Goal: Check status

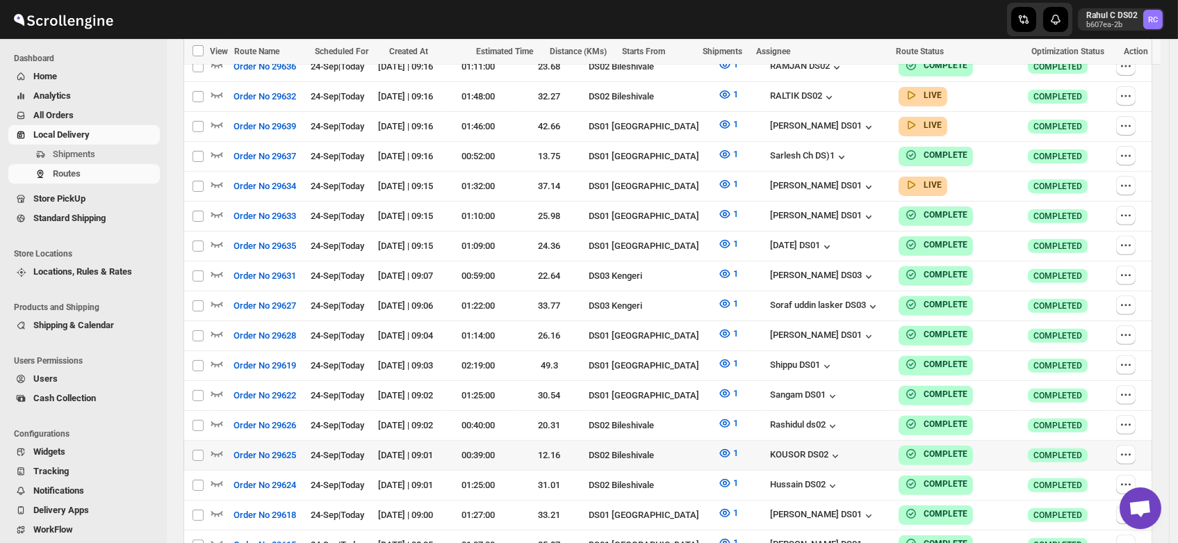
scroll to position [1114, 0]
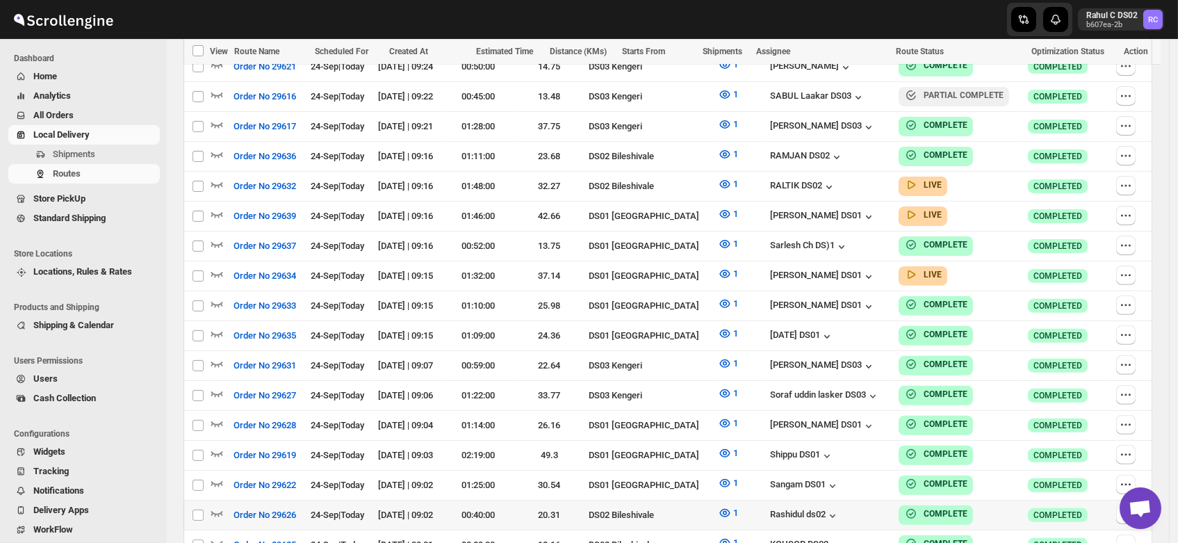
scroll to position [1200, 0]
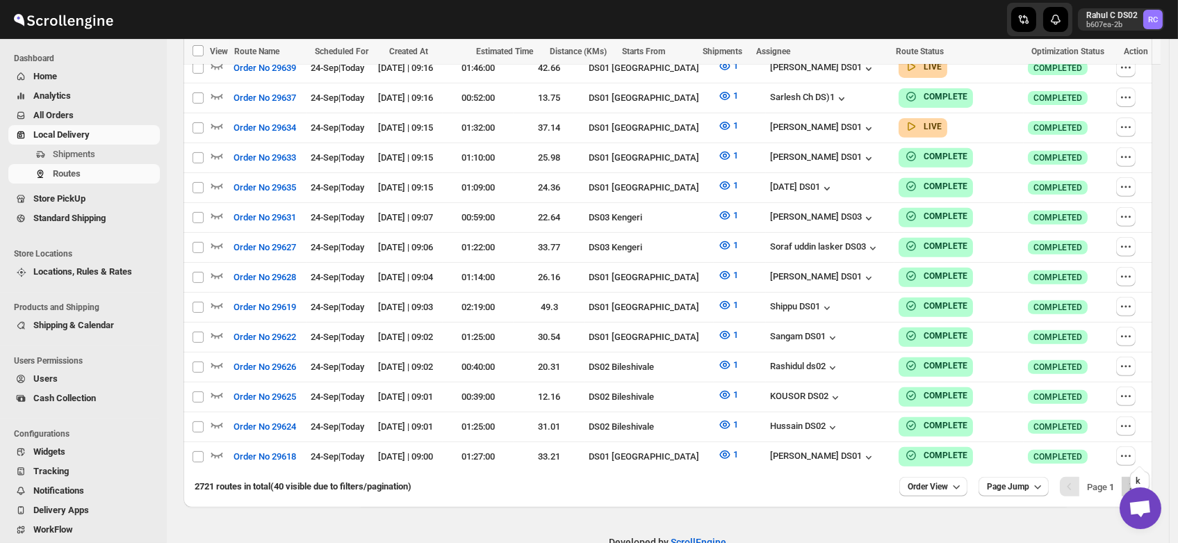
click at [1138, 480] on icon "Next" at bounding box center [1132, 487] width 14 height 14
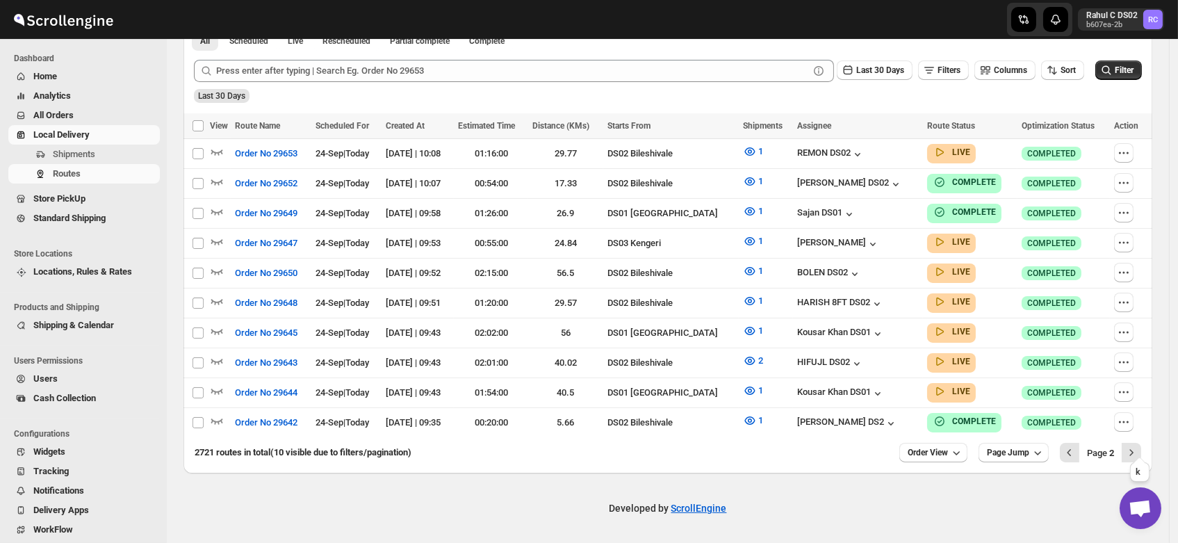
scroll to position [328, 0]
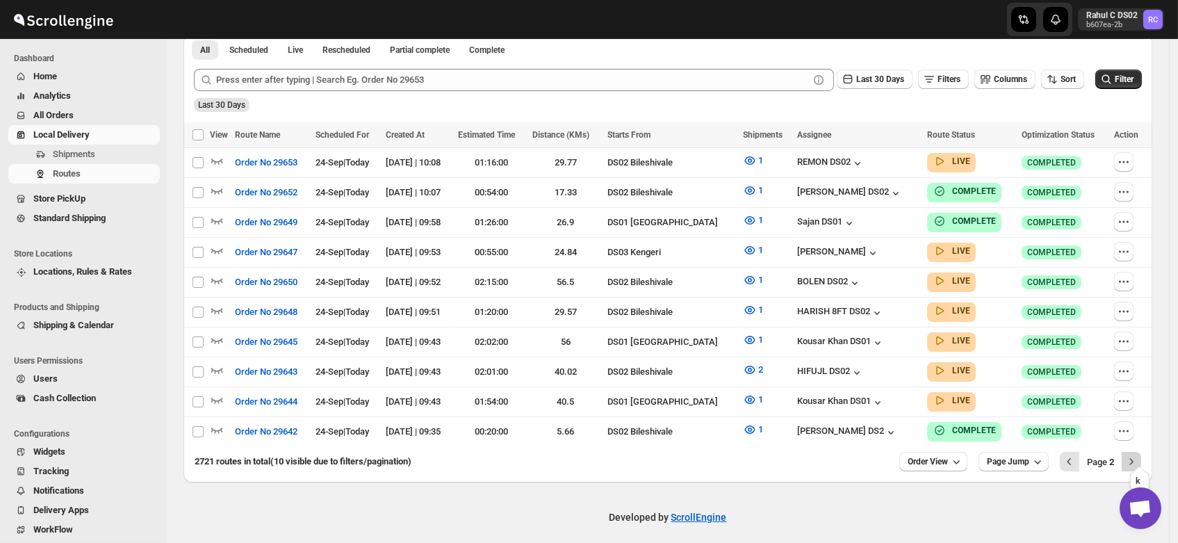
click at [1138, 455] on icon "Next" at bounding box center [1132, 462] width 14 height 14
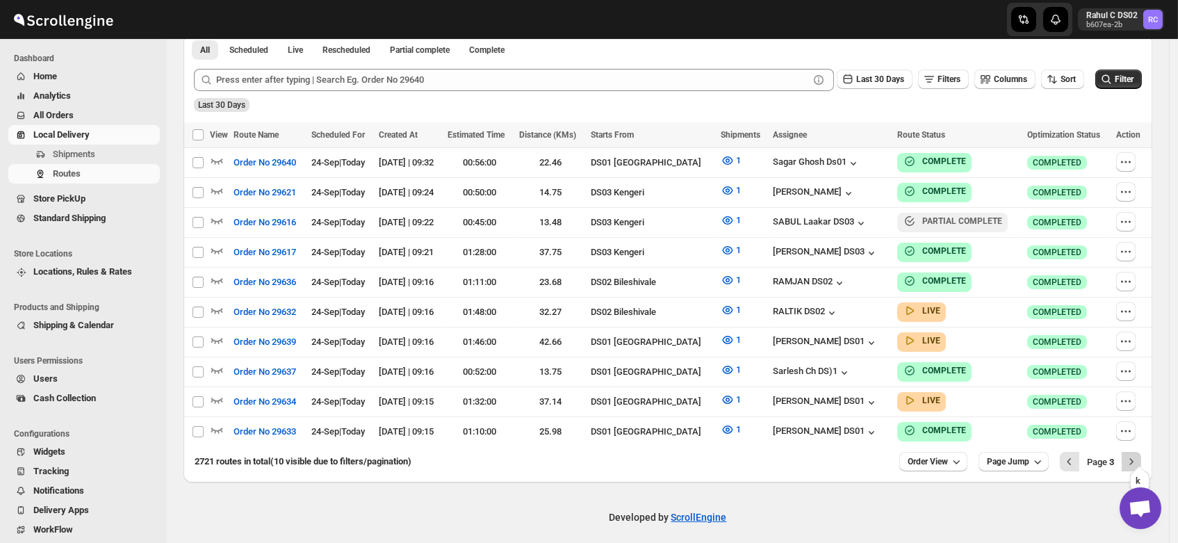
click at [1139, 455] on icon "Next" at bounding box center [1132, 462] width 14 height 14
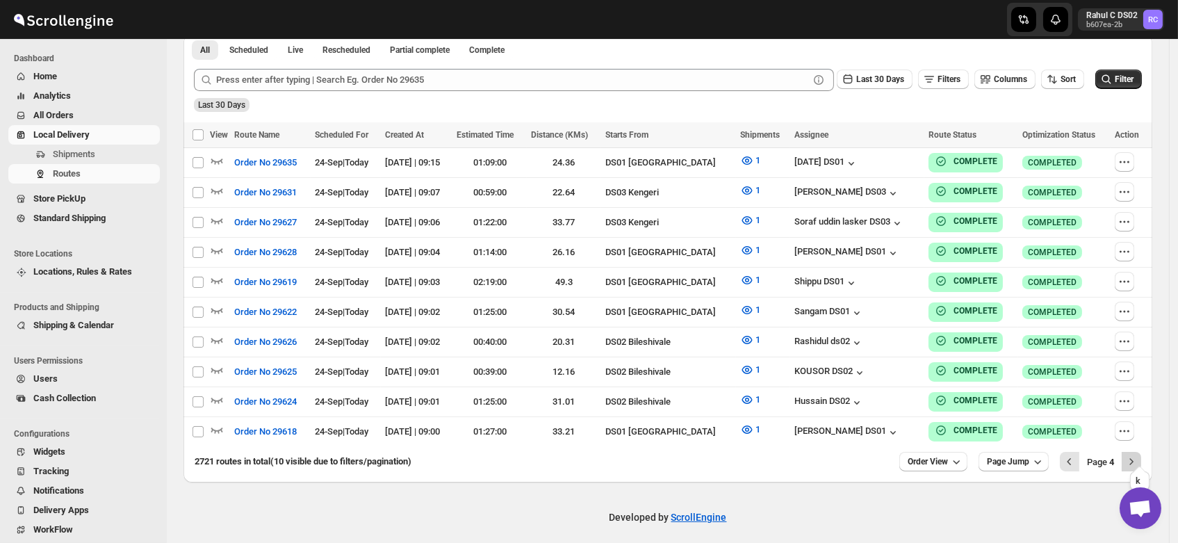
click at [1139, 455] on icon "Next" at bounding box center [1132, 462] width 14 height 14
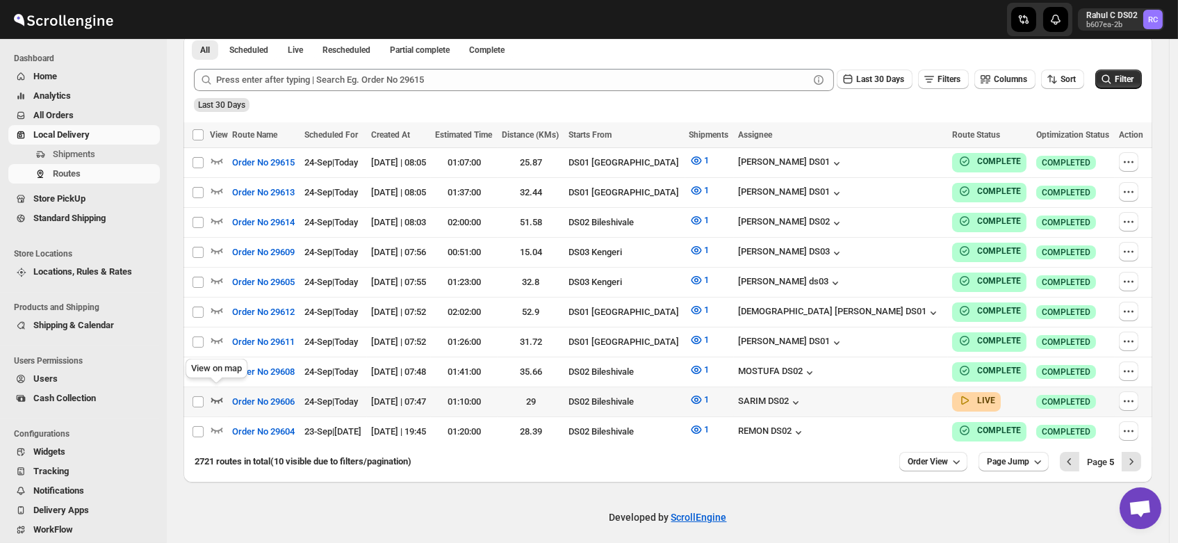
click at [211, 393] on icon "button" at bounding box center [217, 400] width 14 height 14
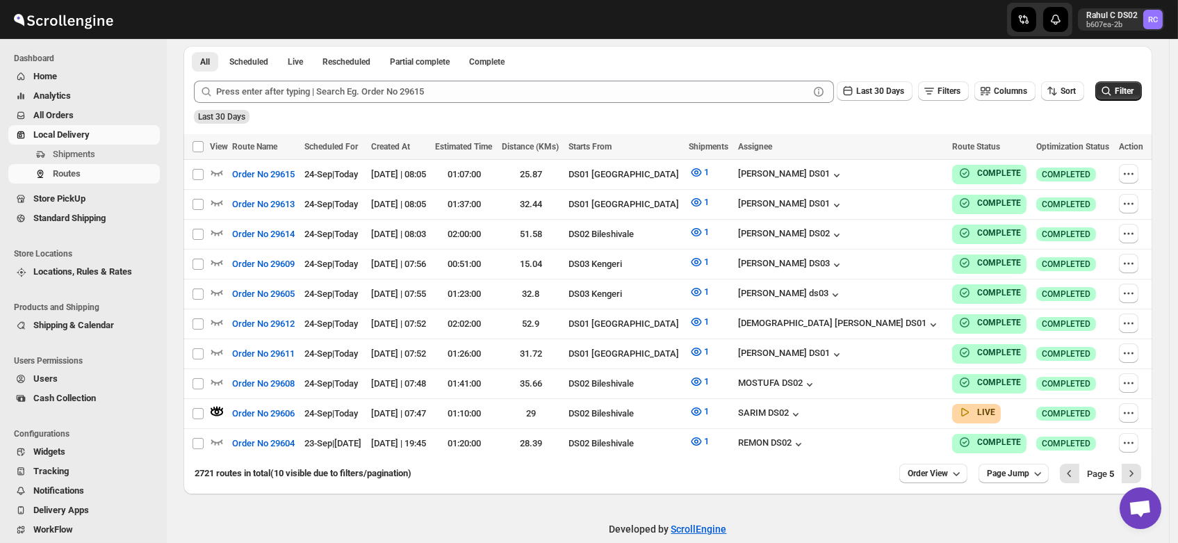
scroll to position [0, 0]
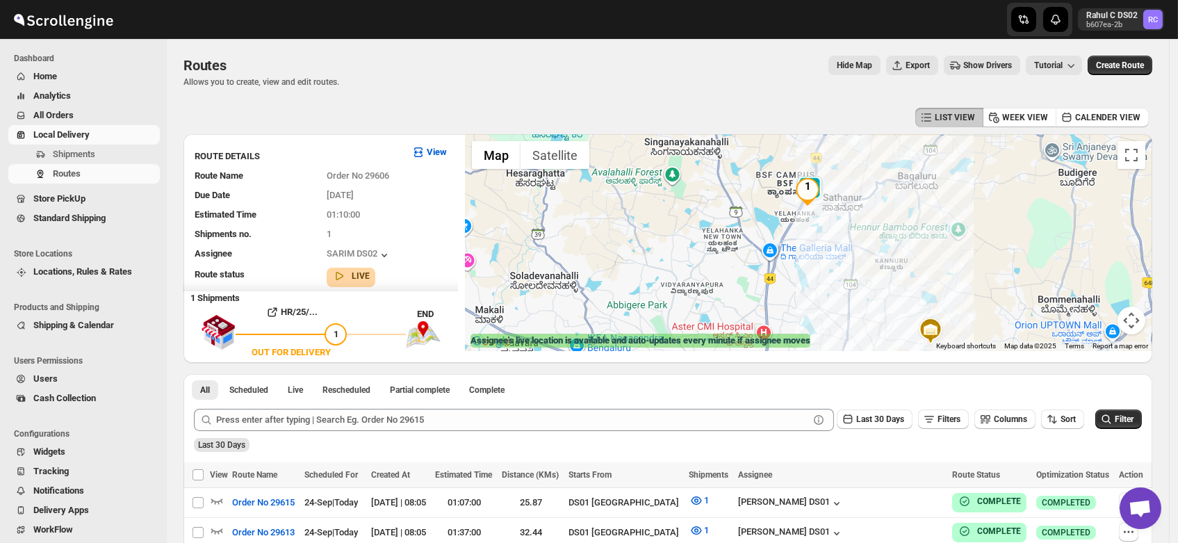
drag, startPoint x: 754, startPoint y: 198, endPoint x: 817, endPoint y: 231, distance: 71.5
click at [817, 231] on div at bounding box center [808, 242] width 687 height 217
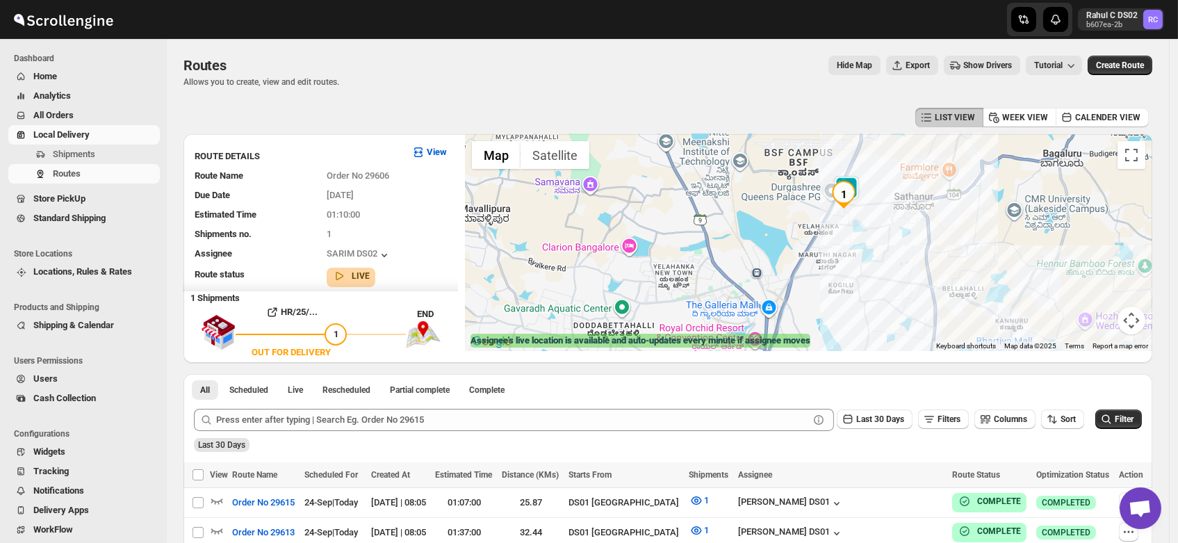
drag, startPoint x: 808, startPoint y: 205, endPoint x: 853, endPoint y: 218, distance: 46.2
click at [853, 218] on div at bounding box center [808, 242] width 687 height 217
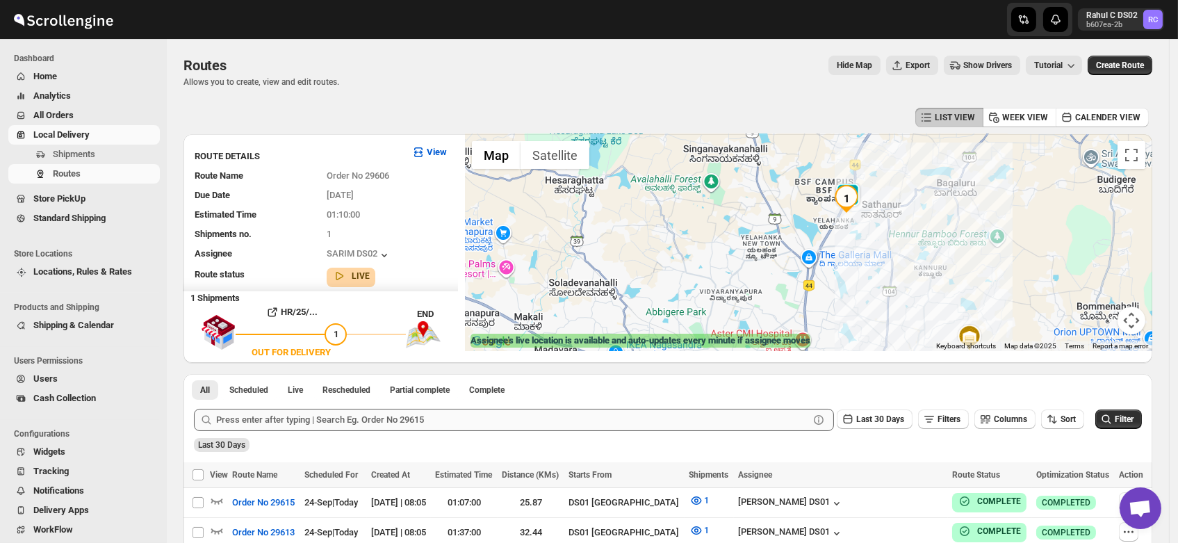
scroll to position [339, 0]
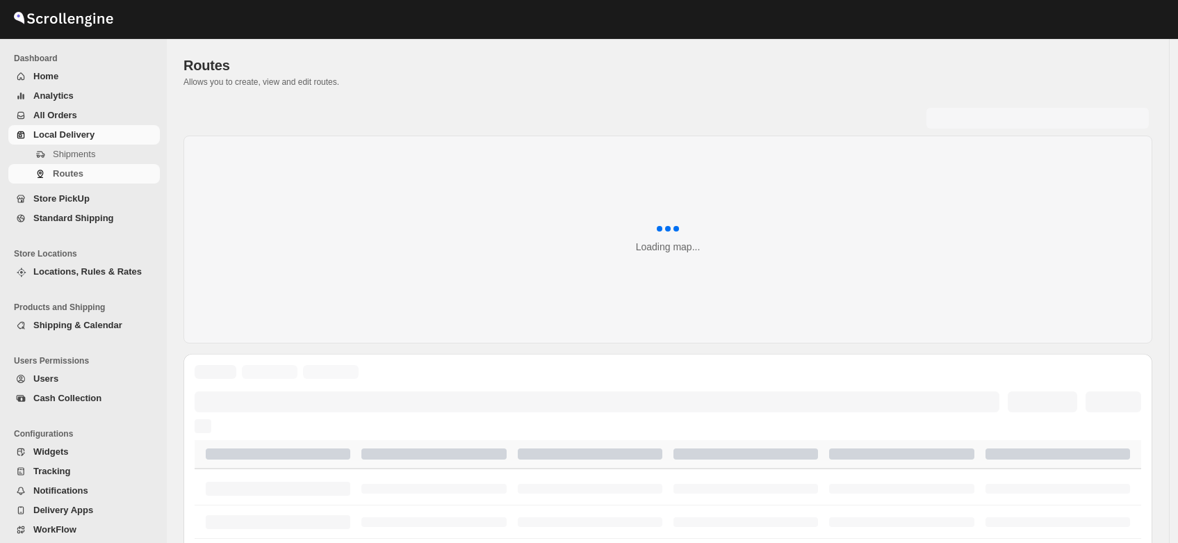
scroll to position [339, 0]
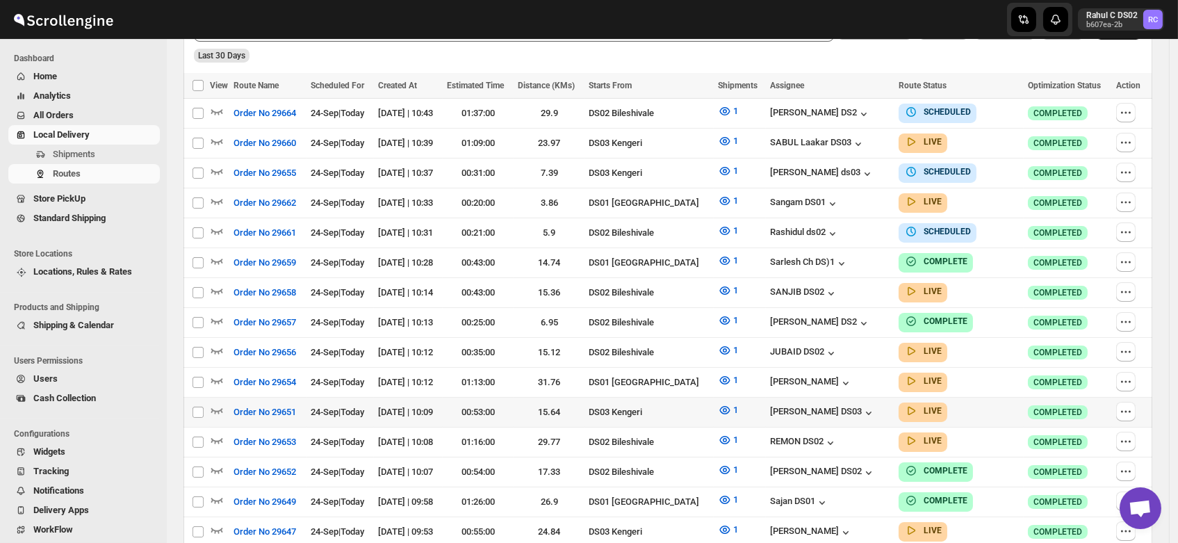
scroll to position [384, 0]
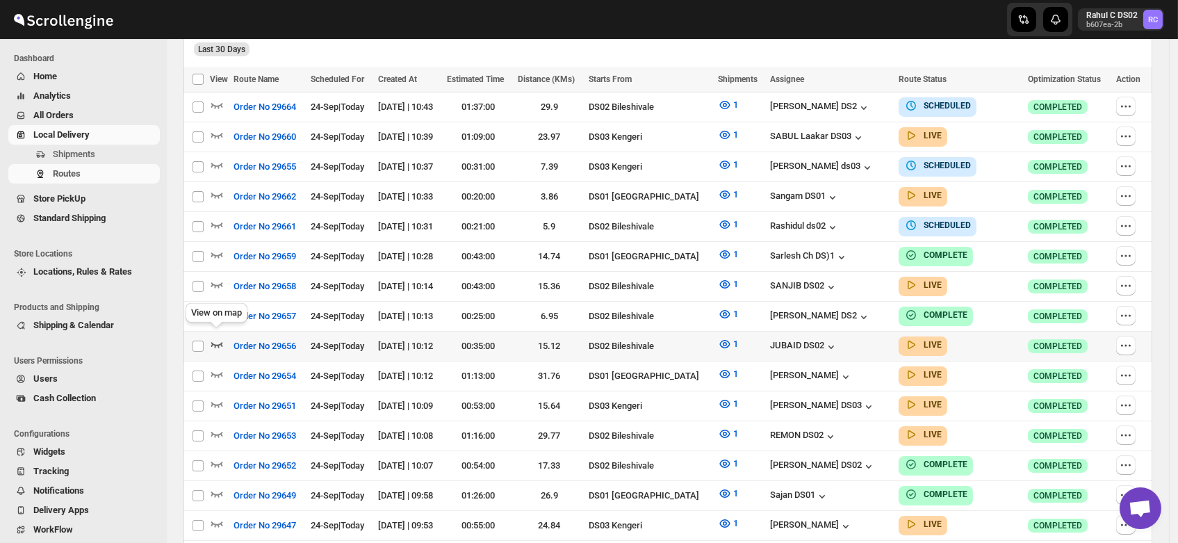
click at [215, 337] on icon "button" at bounding box center [217, 344] width 14 height 14
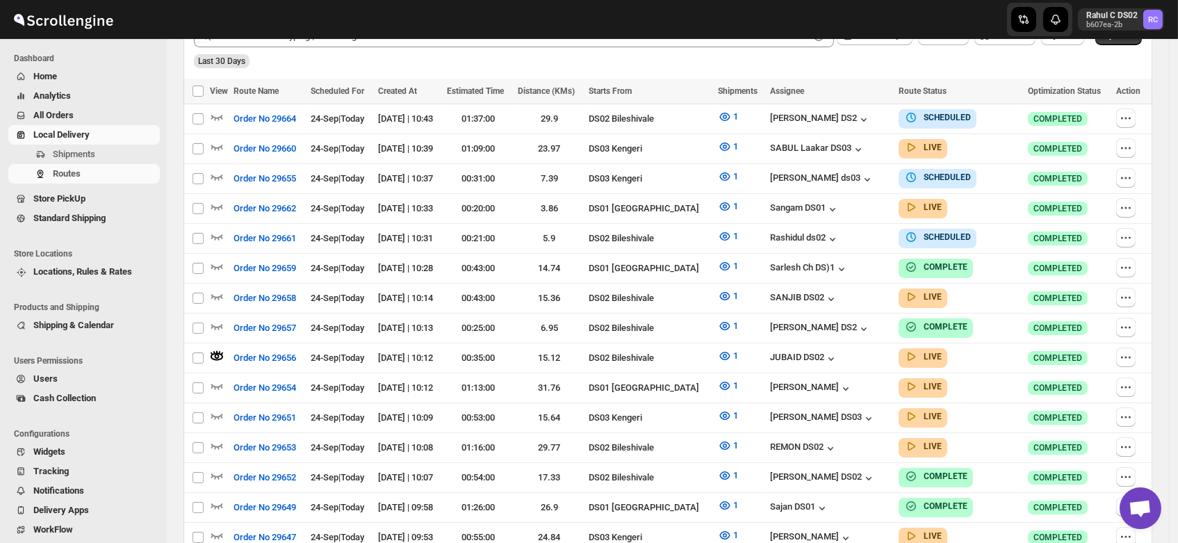
scroll to position [0, 0]
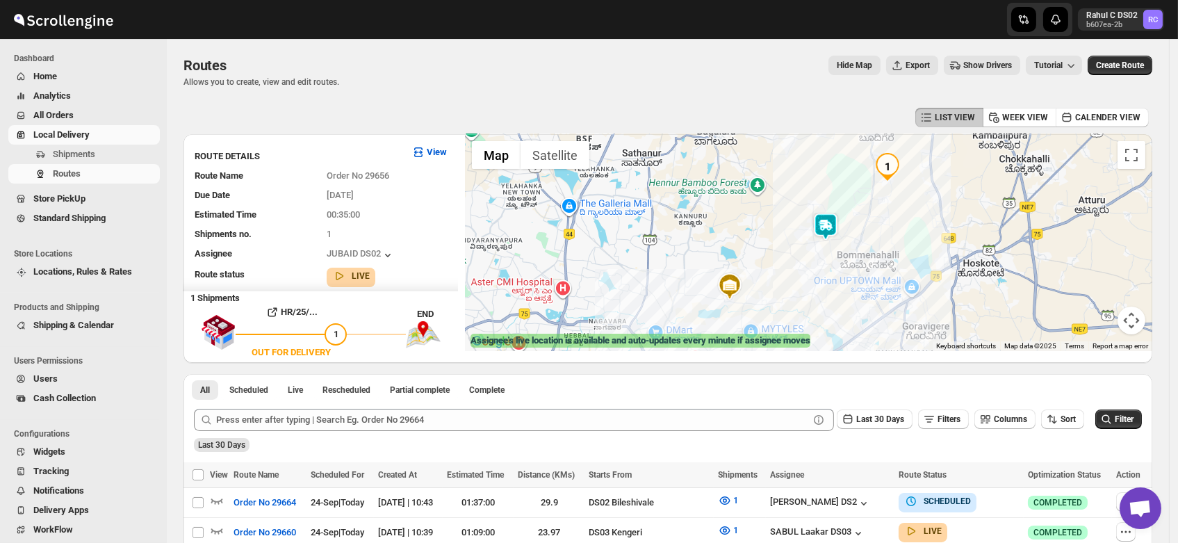
click at [835, 228] on img at bounding box center [826, 227] width 28 height 28
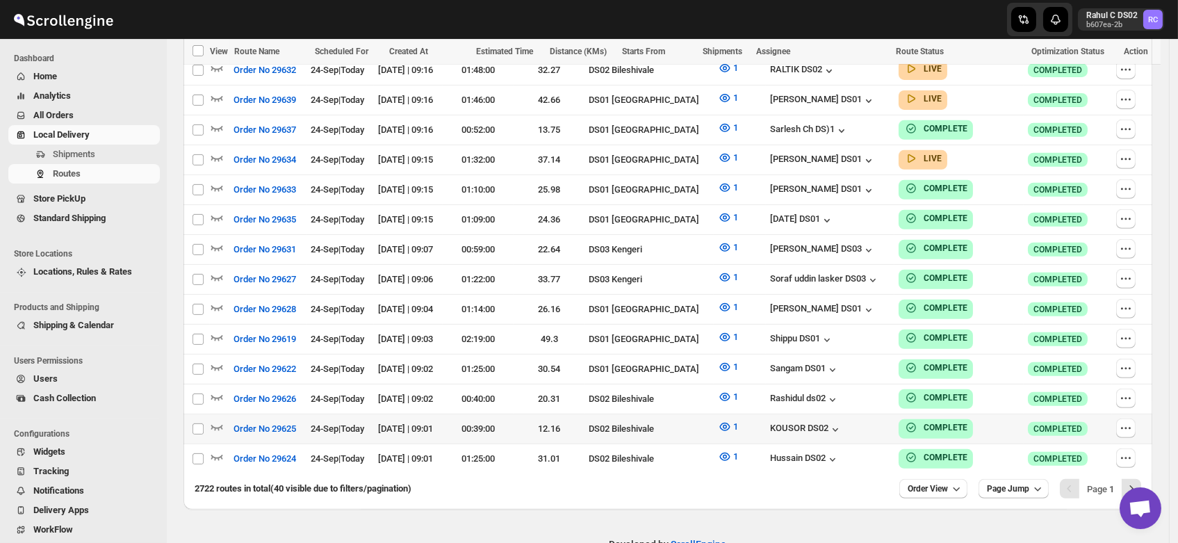
scroll to position [1211, 0]
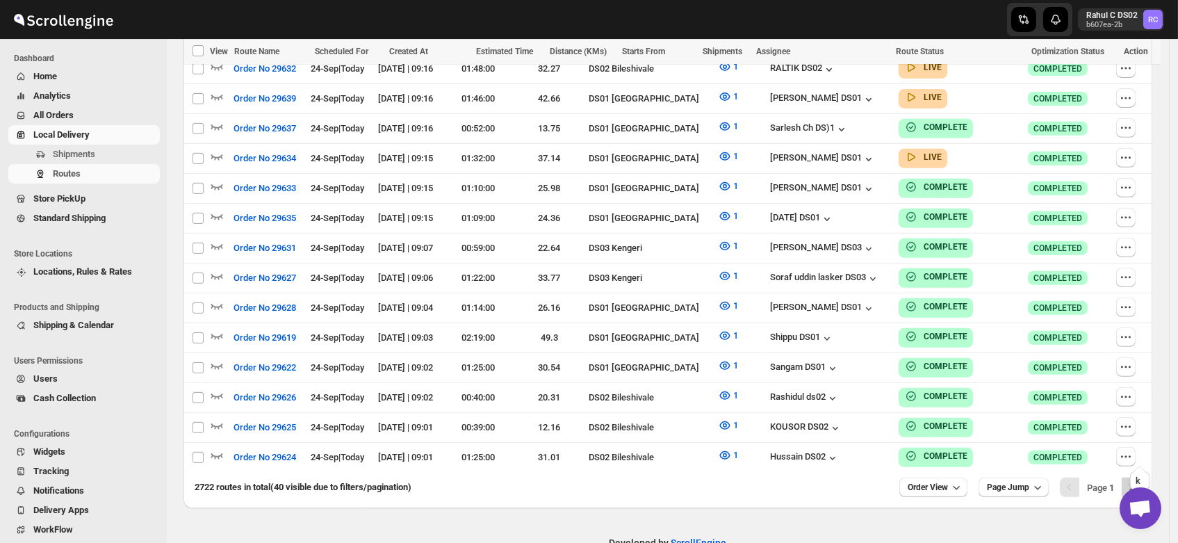
click at [1139, 480] on icon "Next" at bounding box center [1132, 487] width 14 height 14
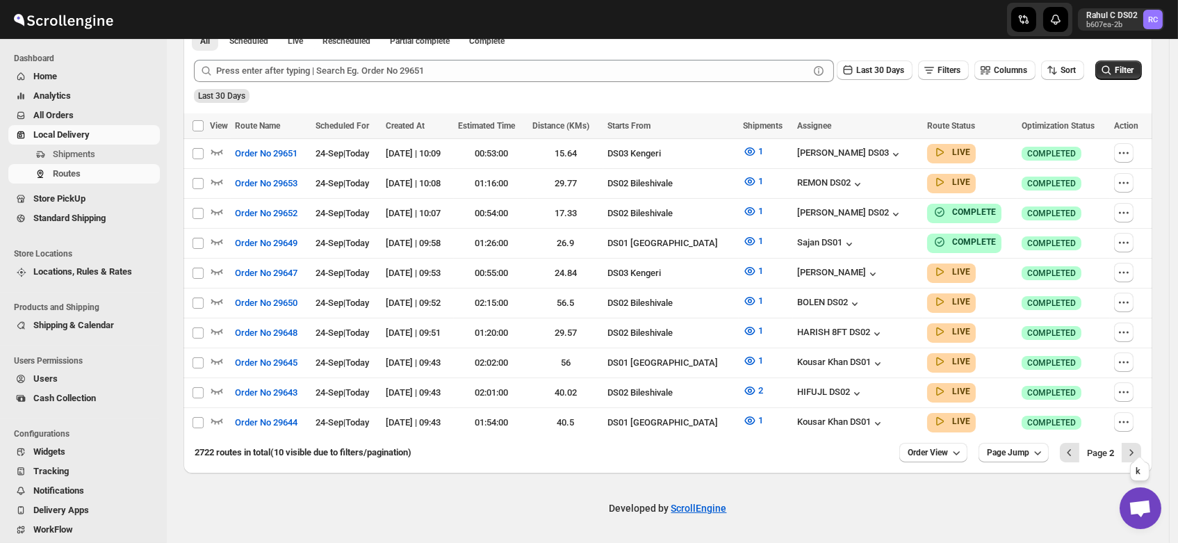
scroll to position [339, 0]
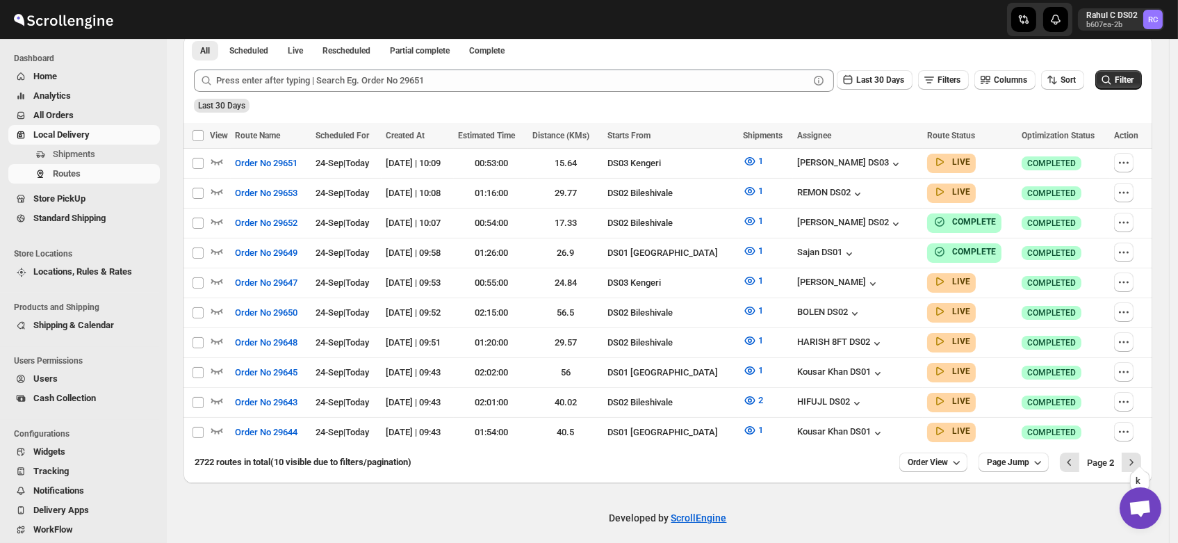
click at [1139, 455] on icon "Next" at bounding box center [1132, 462] width 14 height 14
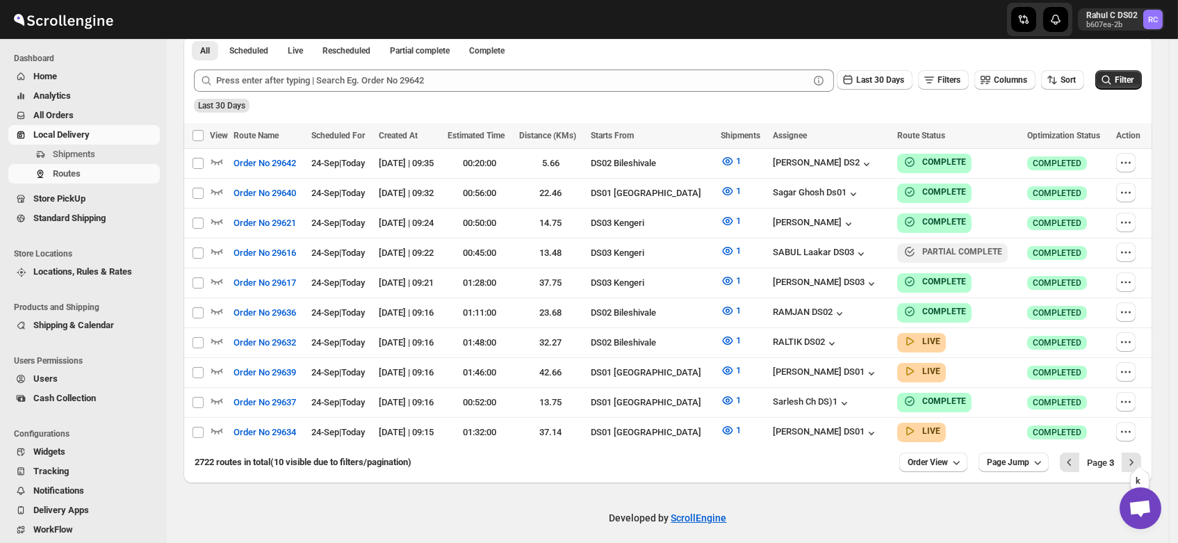
click at [1139, 455] on icon "Next" at bounding box center [1132, 462] width 14 height 14
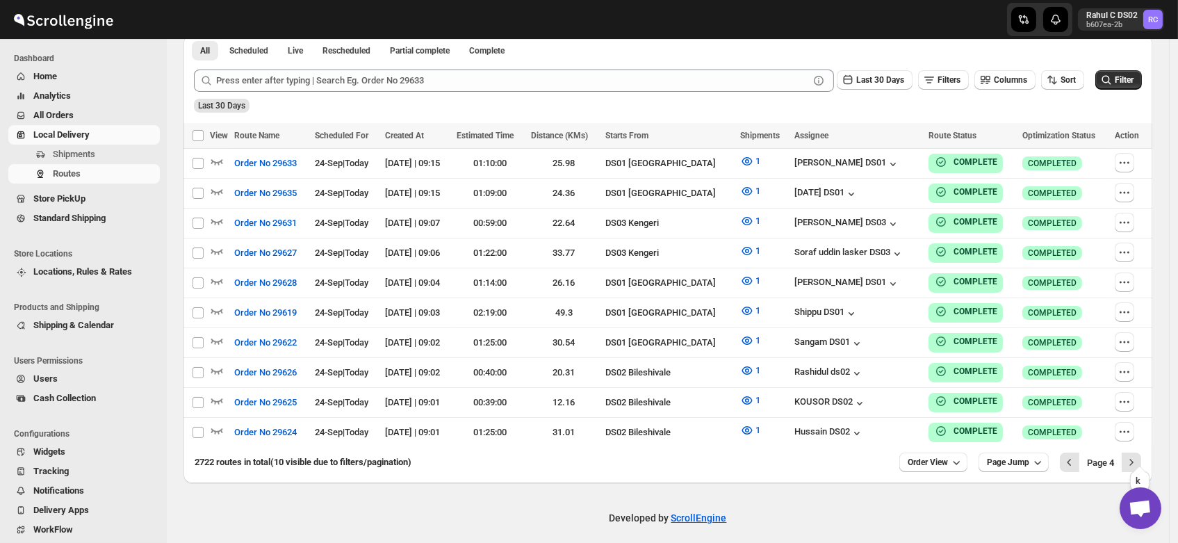
click at [1139, 455] on icon "Next" at bounding box center [1132, 462] width 14 height 14
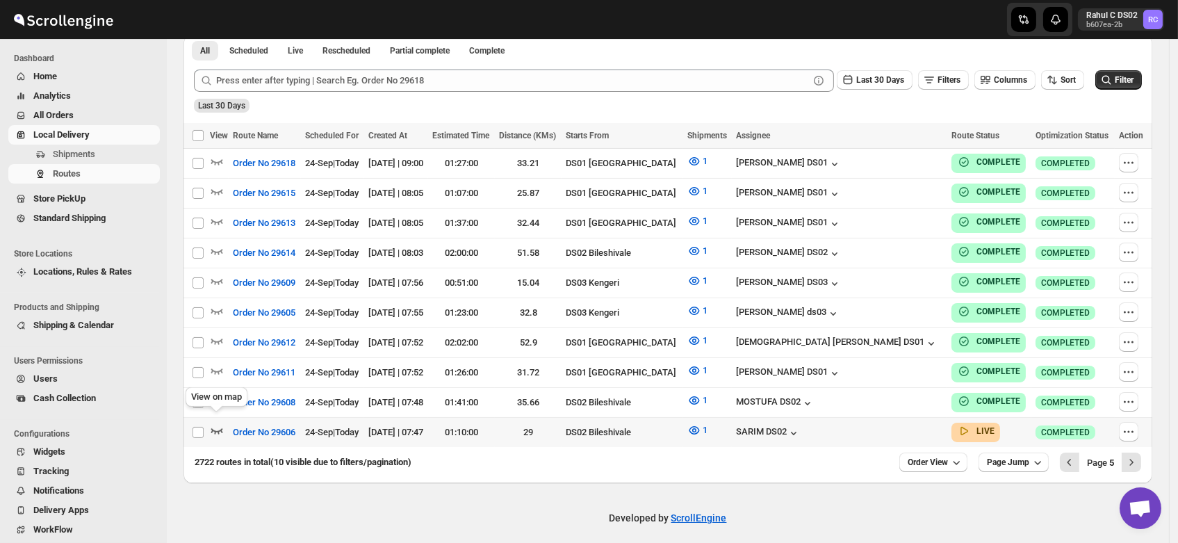
click at [217, 423] on icon "button" at bounding box center [217, 430] width 14 height 14
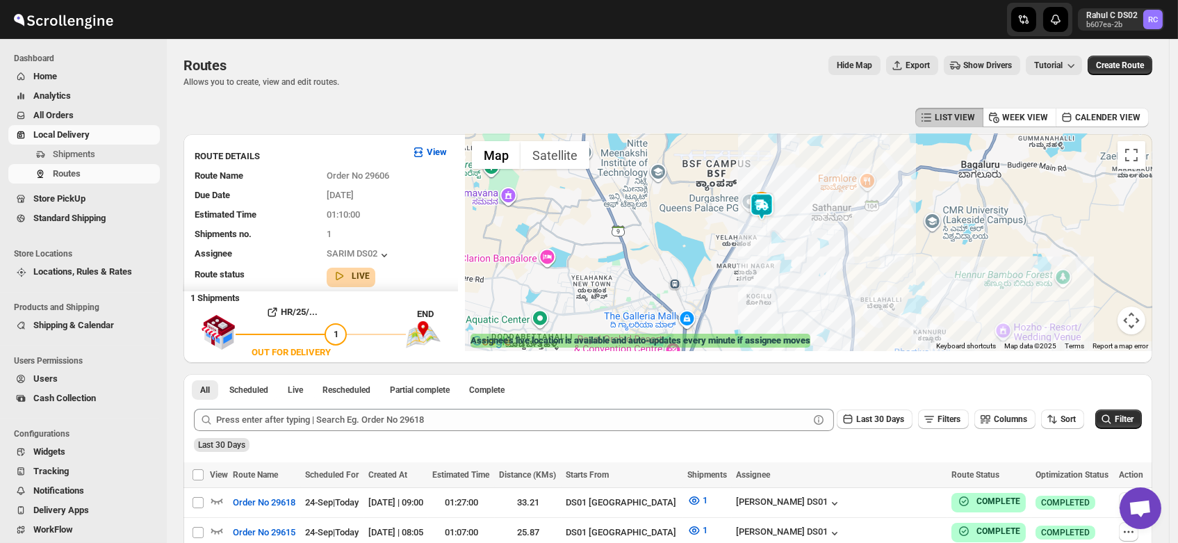
drag, startPoint x: 758, startPoint y: 183, endPoint x: 776, endPoint y: 243, distance: 62.3
click at [776, 243] on div at bounding box center [808, 242] width 687 height 217
